Goal: Download file/media

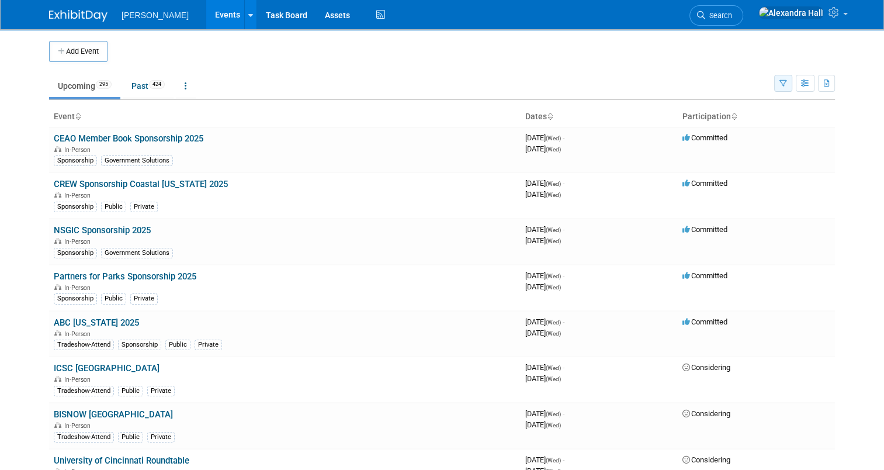
click at [788, 77] on button "button" at bounding box center [783, 83] width 18 height 17
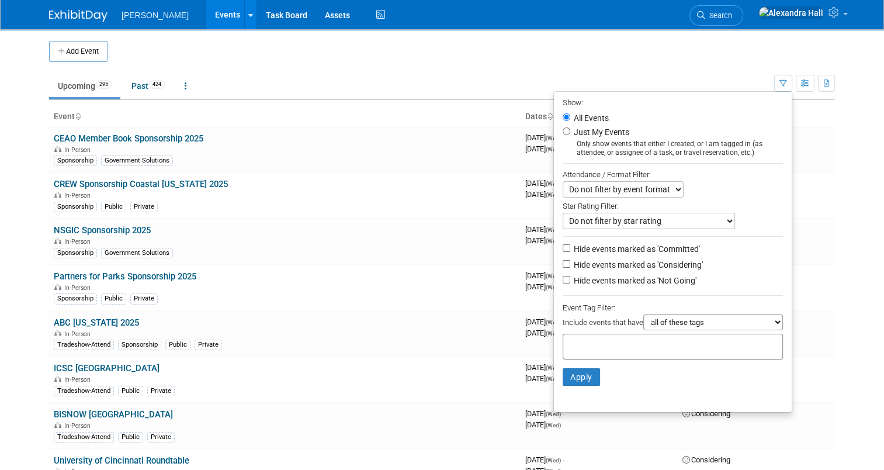
click at [601, 334] on div at bounding box center [673, 347] width 220 height 26
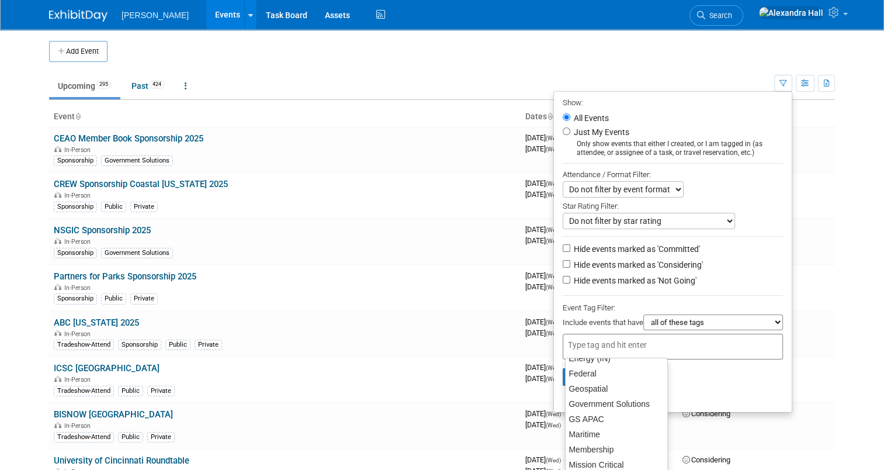
scroll to position [117, 0]
click at [605, 415] on div "GS APAC" at bounding box center [616, 419] width 103 height 16
type input "GS APAC"
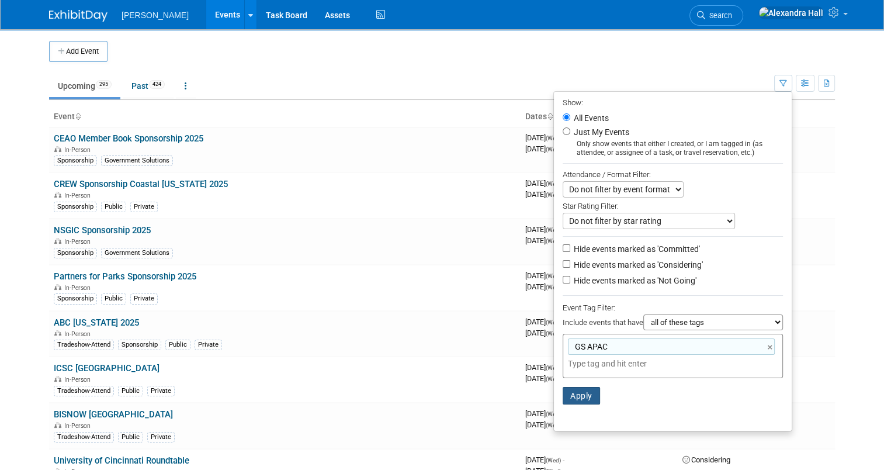
click at [600, 397] on button "Apply" at bounding box center [581, 396] width 37 height 18
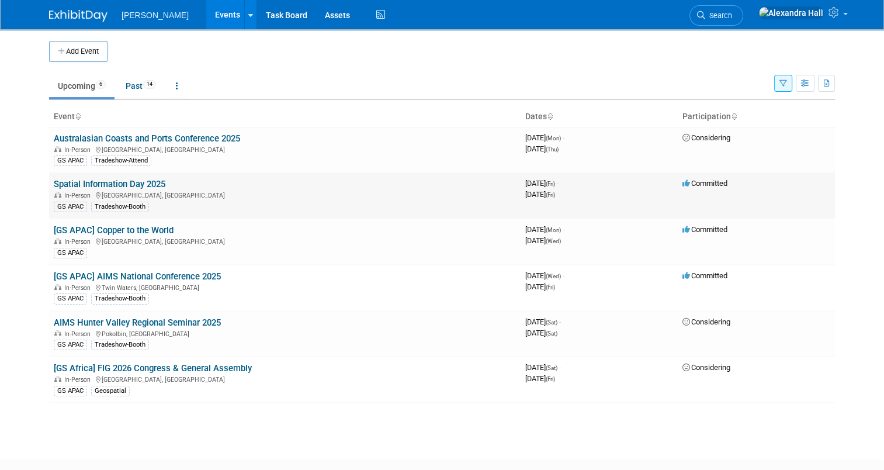
click at [101, 182] on link "Spatial Information Day 2025" at bounding box center [110, 184] width 112 height 11
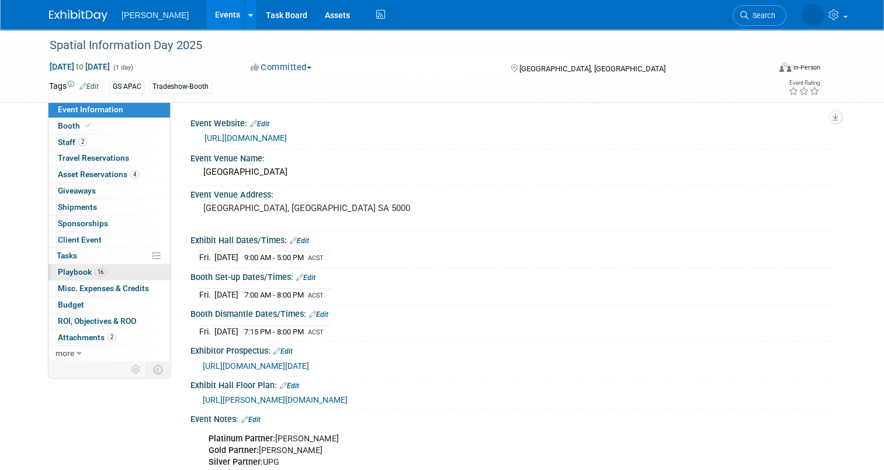
click at [71, 267] on span "Playbook 16" at bounding box center [82, 271] width 48 height 9
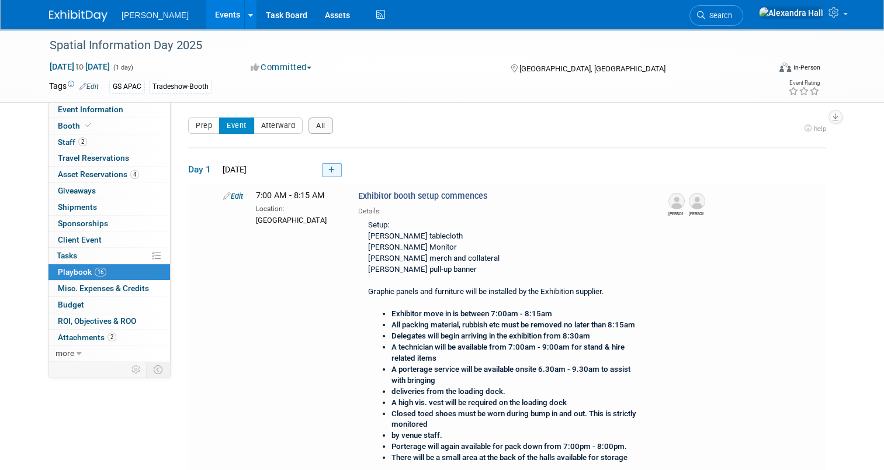
click at [328, 173] on link at bounding box center [332, 170] width 20 height 14
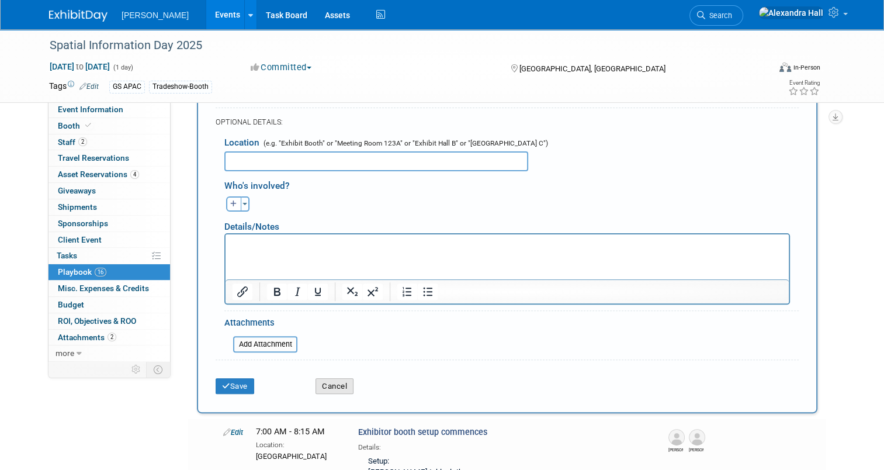
click at [338, 383] on button "Cancel" at bounding box center [334, 386] width 38 height 16
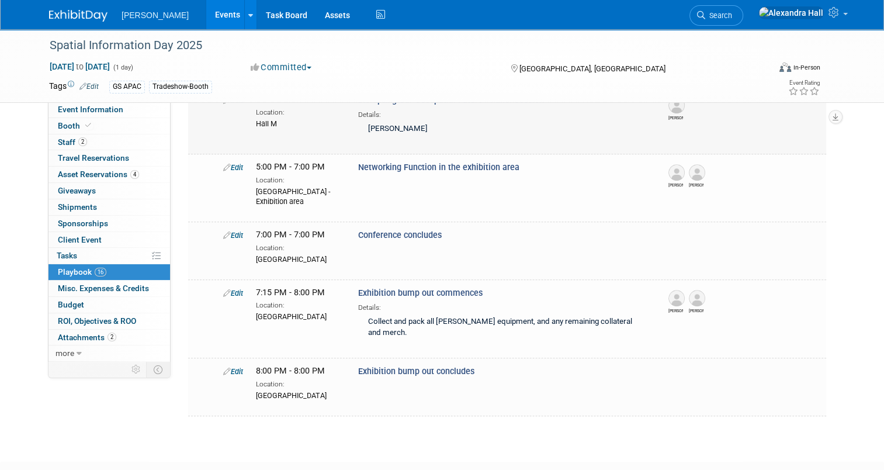
scroll to position [1069, 0]
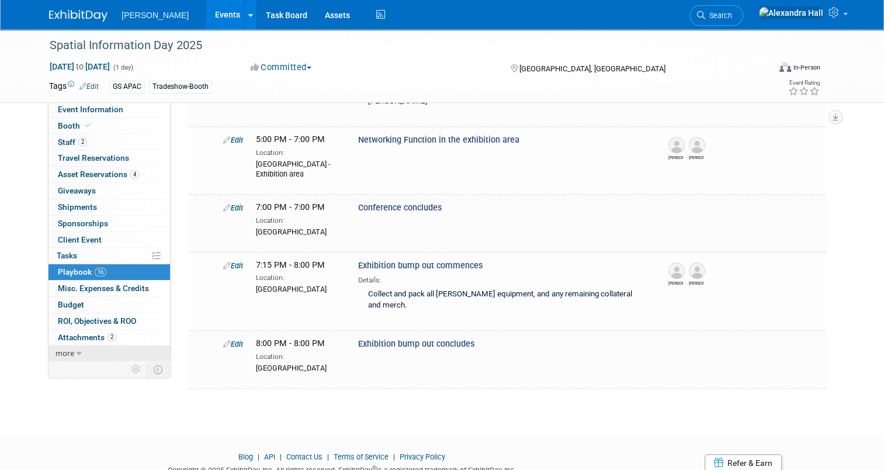
click at [79, 349] on link "more" at bounding box center [109, 353] width 122 height 16
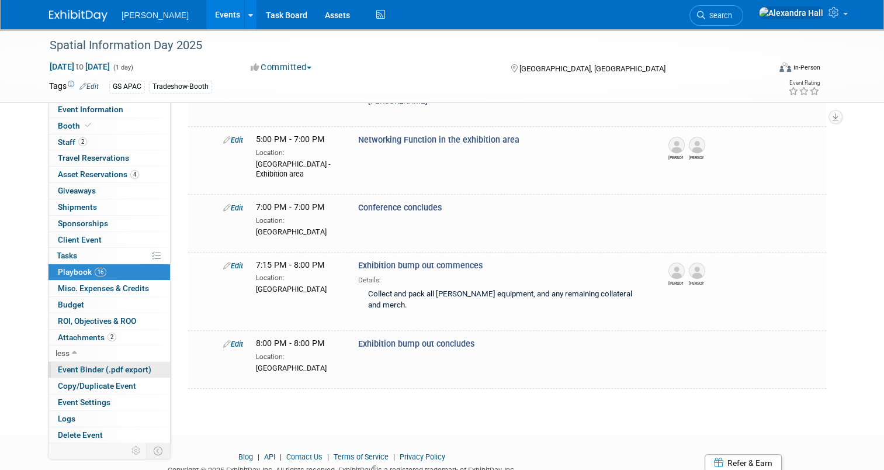
click at [93, 367] on span "Event Binder (.pdf export)" at bounding box center [104, 369] width 93 height 9
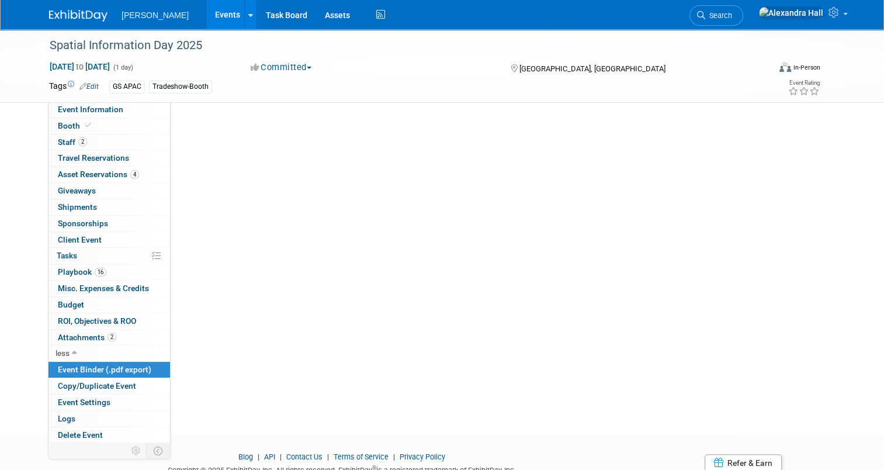
scroll to position [0, 0]
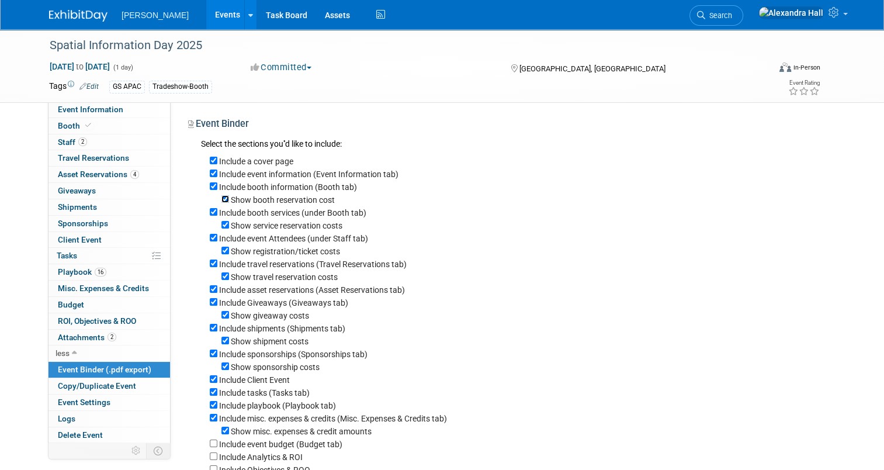
click at [221, 197] on input "Show booth reservation cost" at bounding box center [225, 199] width 8 height 8
checkbox input "false"
click at [210, 211] on input "Include booth services (under Booth tab)" at bounding box center [214, 212] width 8 height 8
checkbox input "false"
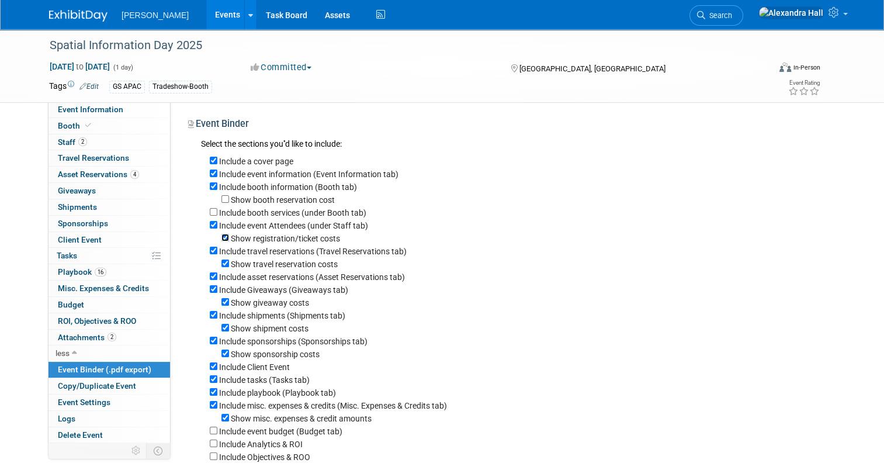
click at [221, 237] on input "Show registration/ticket costs" at bounding box center [225, 238] width 8 height 8
checkbox input "false"
click at [210, 252] on input "Include travel reservations (Travel Reservations tab)" at bounding box center [214, 251] width 8 height 8
checkbox input "false"
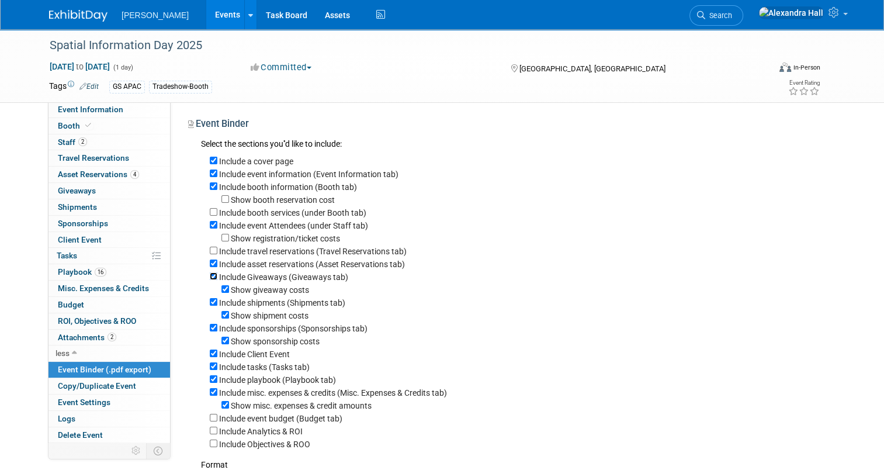
click at [210, 273] on input "Include Giveaways (Giveaways tab)" at bounding box center [214, 276] width 8 height 8
checkbox input "false"
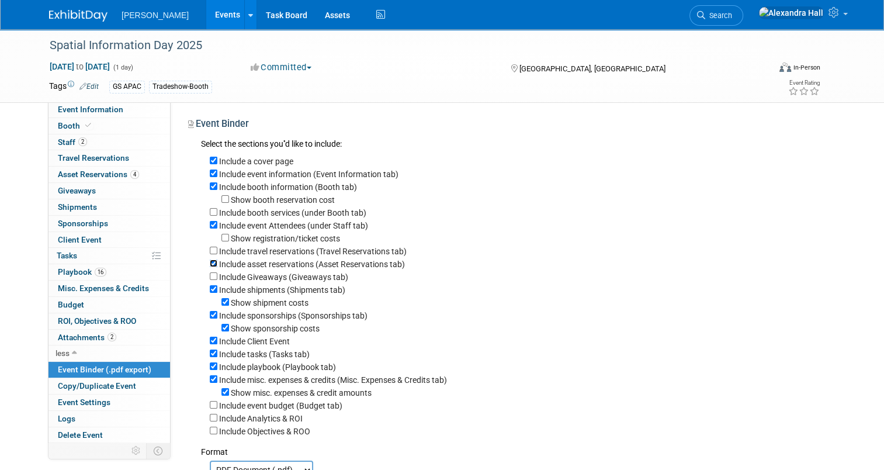
click at [210, 263] on input "Include asset reservations (Asset Reservations tab)" at bounding box center [214, 263] width 8 height 8
checkbox input "false"
click at [210, 289] on input "Include shipments (Shipments tab)" at bounding box center [214, 289] width 8 height 8
checkbox input "false"
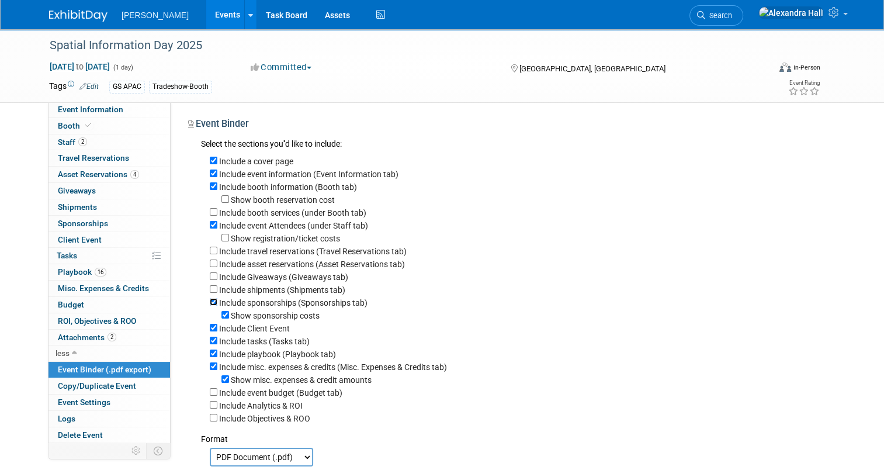
click at [210, 298] on input "Include sponsorships (Sponsorships tab)" at bounding box center [214, 302] width 8 height 8
checkbox input "false"
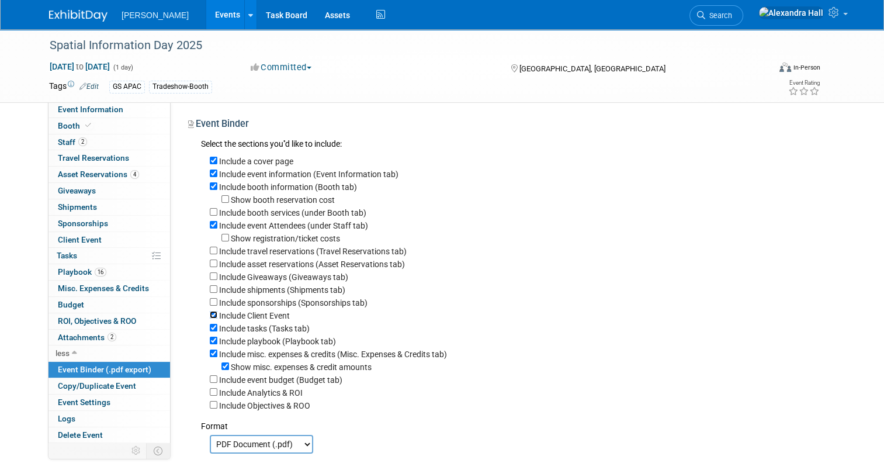
click at [210, 311] on input "Include Client Event" at bounding box center [214, 315] width 8 height 8
checkbox input "false"
click at [210, 325] on input "Include tasks (Tasks tab)" at bounding box center [214, 328] width 8 height 8
checkbox input "false"
click at [210, 353] on input "Include misc. expenses & credits (Misc. Expenses & Credits tab)" at bounding box center [214, 353] width 8 height 8
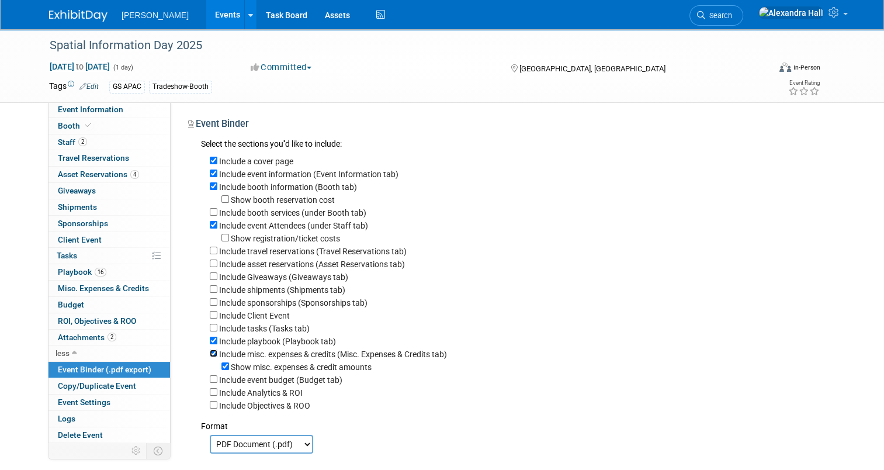
checkbox input "false"
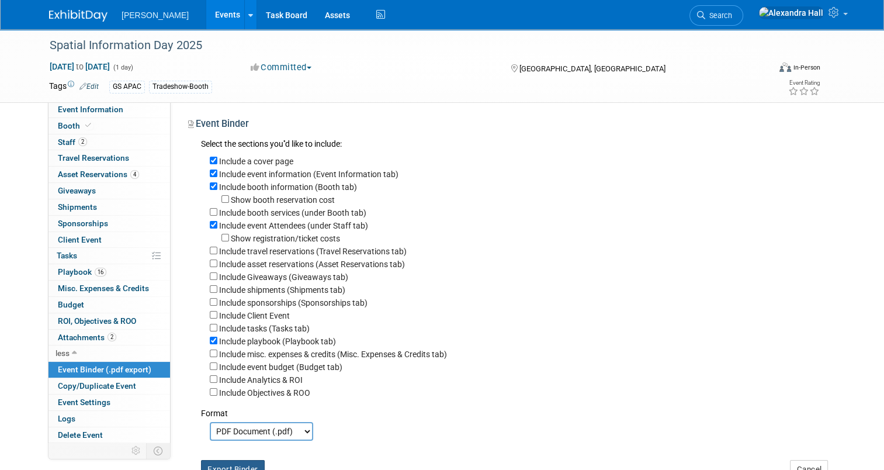
click at [244, 463] on button "Export Binder" at bounding box center [233, 469] width 64 height 19
click at [210, 159] on input "Include a cover page" at bounding box center [214, 161] width 8 height 8
checkbox input "false"
click at [210, 169] on input "Include event information (Event Information tab)" at bounding box center [214, 173] width 8 height 8
checkbox input "false"
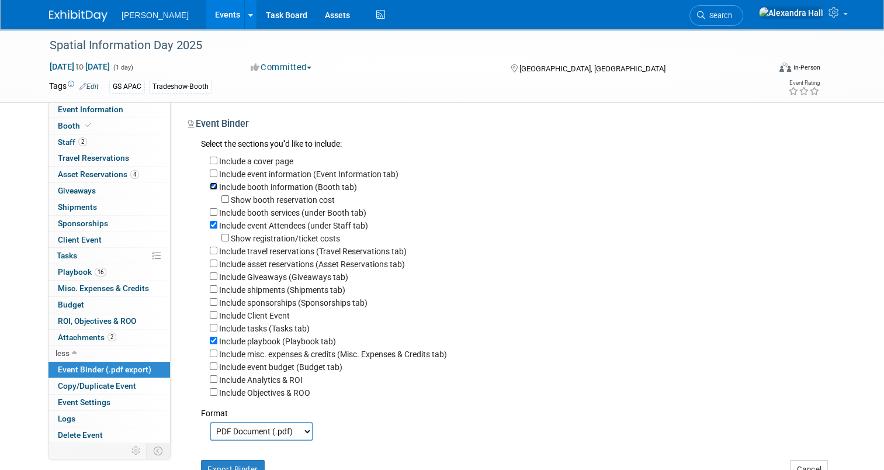
click at [210, 182] on input "Include booth information (Booth tab)" at bounding box center [214, 186] width 8 height 8
checkbox input "false"
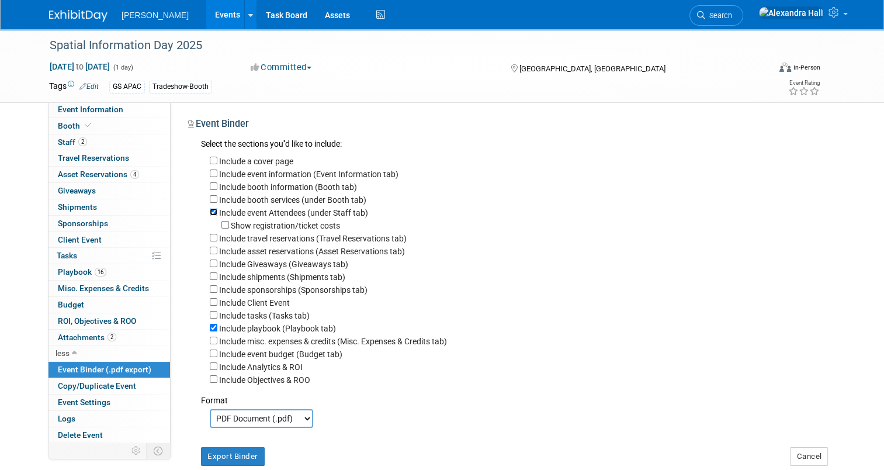
drag, startPoint x: 203, startPoint y: 210, endPoint x: 202, endPoint y: 313, distance: 102.8
click at [210, 210] on input "Include event Attendees (under Staff tab)" at bounding box center [214, 212] width 8 height 8
checkbox input "false"
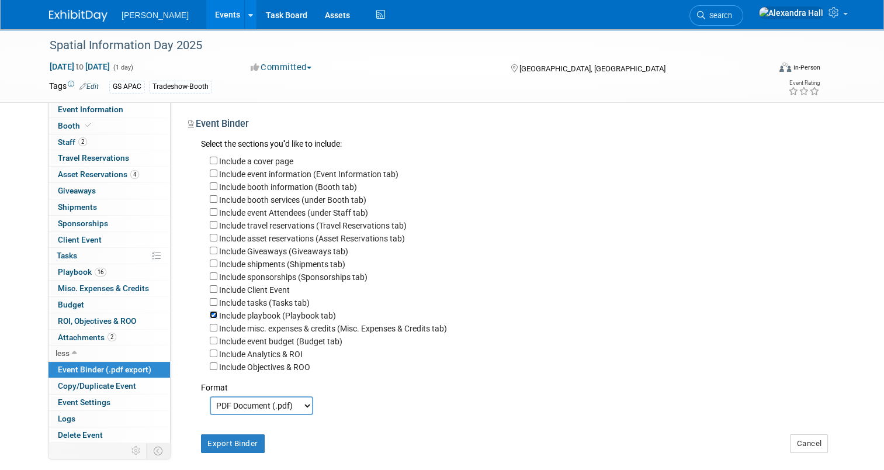
click at [210, 314] on input "Include playbook (Playbook tab)" at bounding box center [214, 315] width 8 height 8
checkbox input "false"
click at [201, 234] on div "Include a cover page Include event information (Event Information tab) Include …" at bounding box center [513, 261] width 625 height 221
click at [210, 234] on input "Include asset reservations (Asset Reservations tab)" at bounding box center [214, 238] width 8 height 8
checkbox input "true"
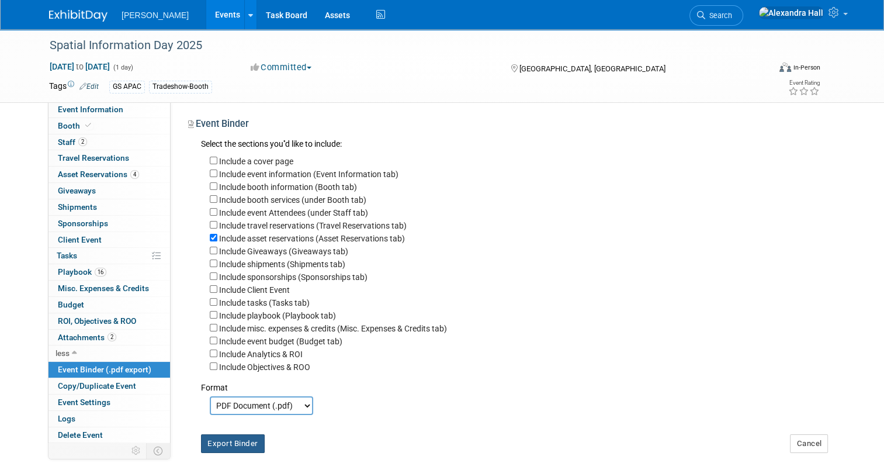
click at [235, 434] on button "Export Binder" at bounding box center [233, 443] width 64 height 19
